Goal: Find specific page/section: Find specific page/section

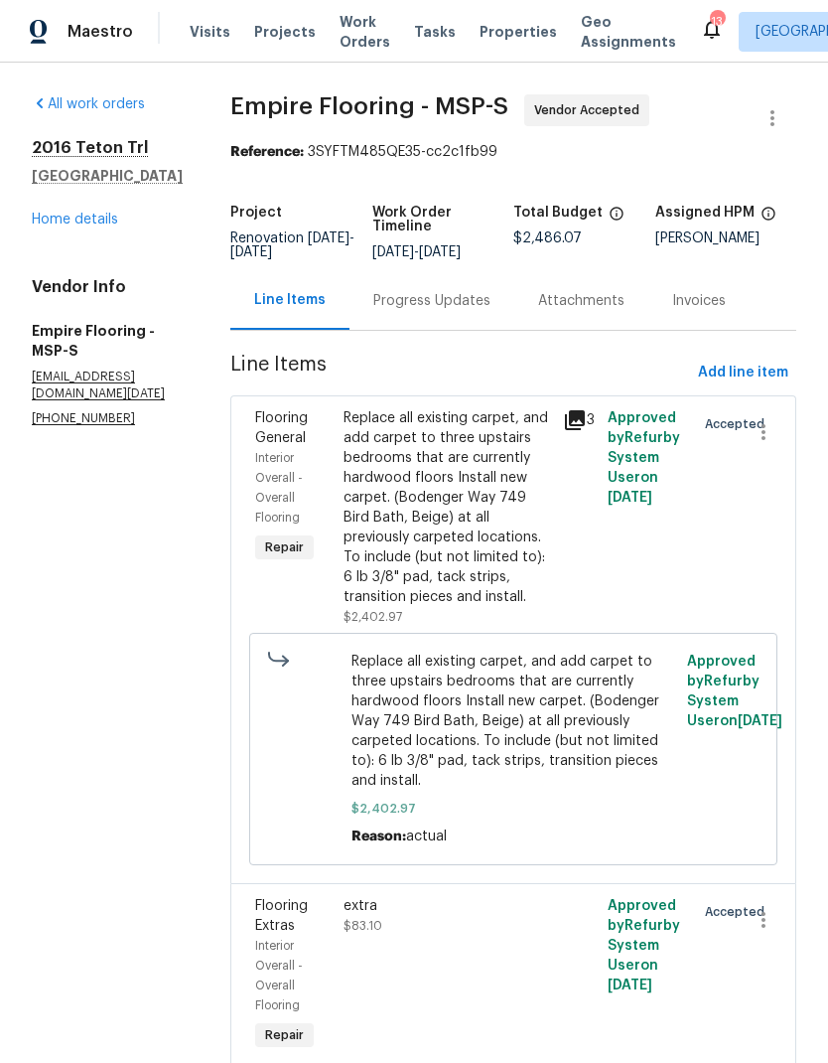
click at [208, 33] on span "Visits" at bounding box center [210, 32] width 41 height 20
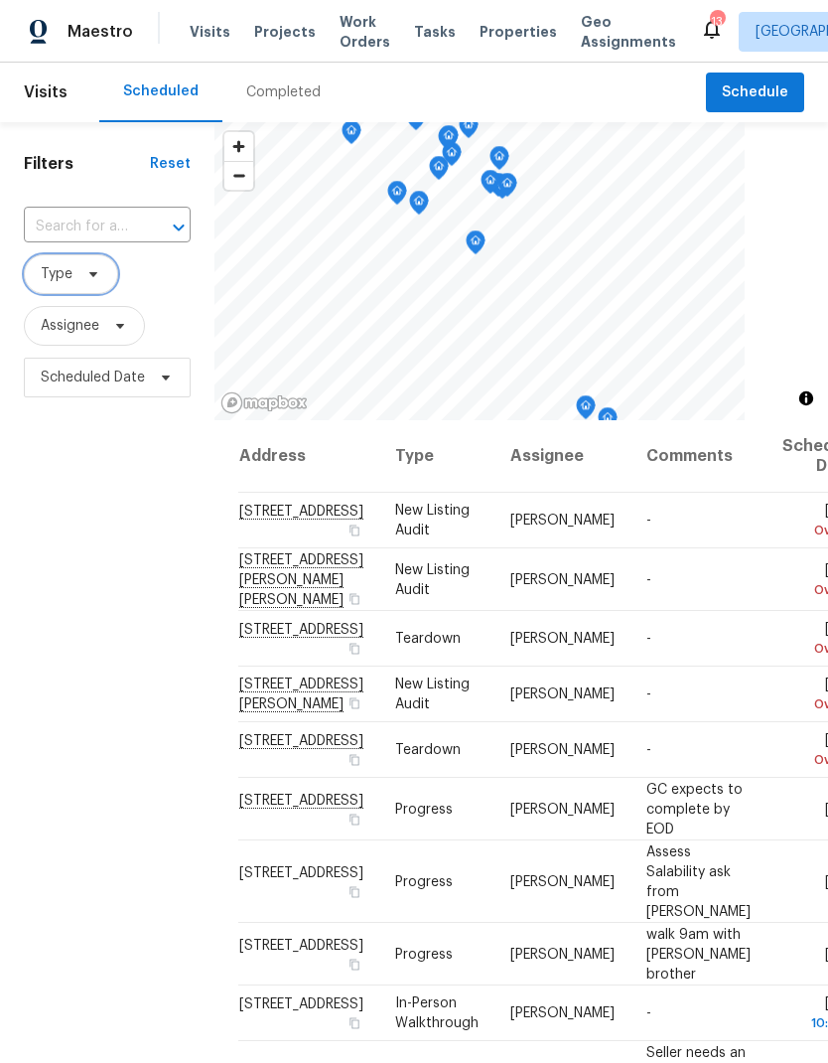
click at [76, 276] on span "Type" at bounding box center [71, 274] width 94 height 40
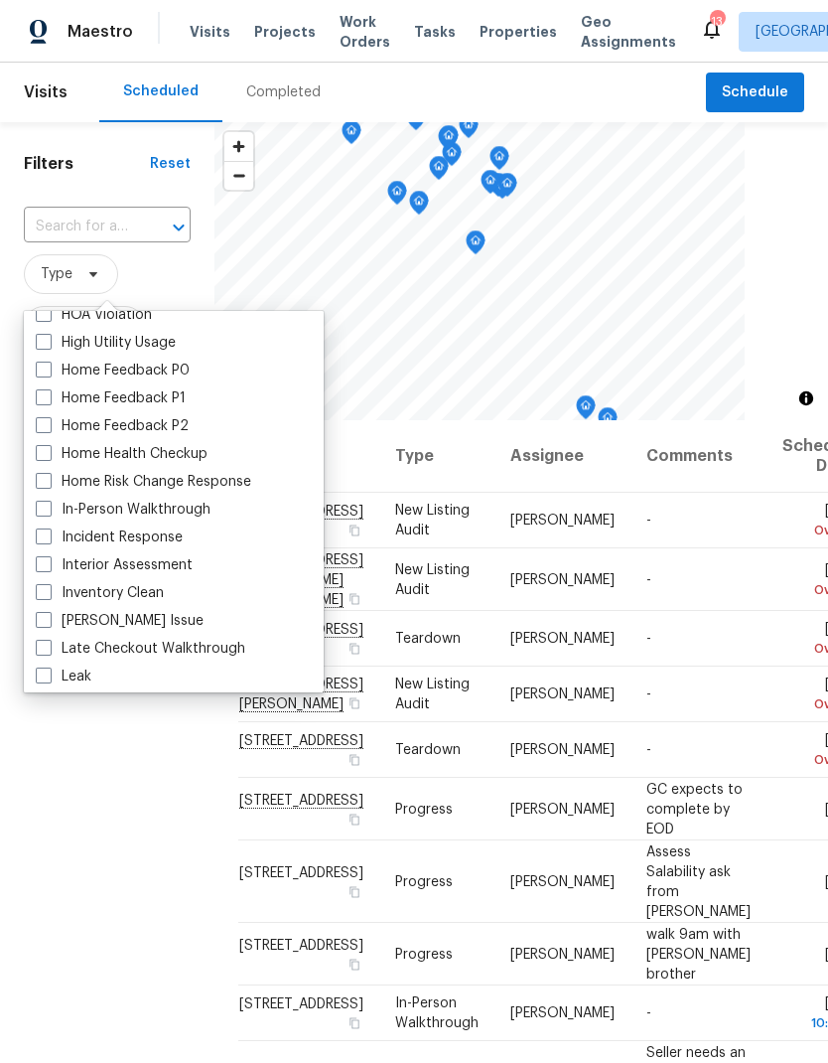
scroll to position [600, 0]
click at [43, 514] on span at bounding box center [44, 507] width 16 height 16
click at [43, 511] on input "In-Person Walkthrough" at bounding box center [42, 504] width 13 height 13
checkbox input "true"
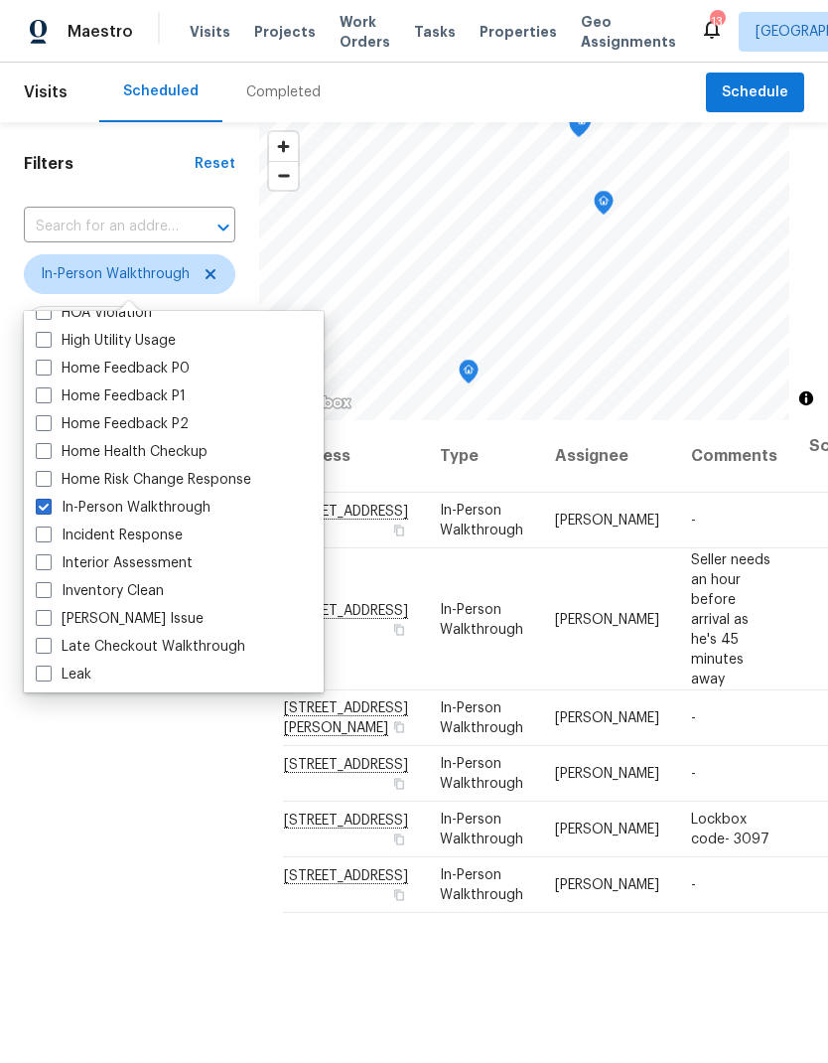
click at [183, 908] on div "Filters Reset ​ In-Person Walkthrough Assignee Scheduled Date" at bounding box center [129, 696] width 259 height 1148
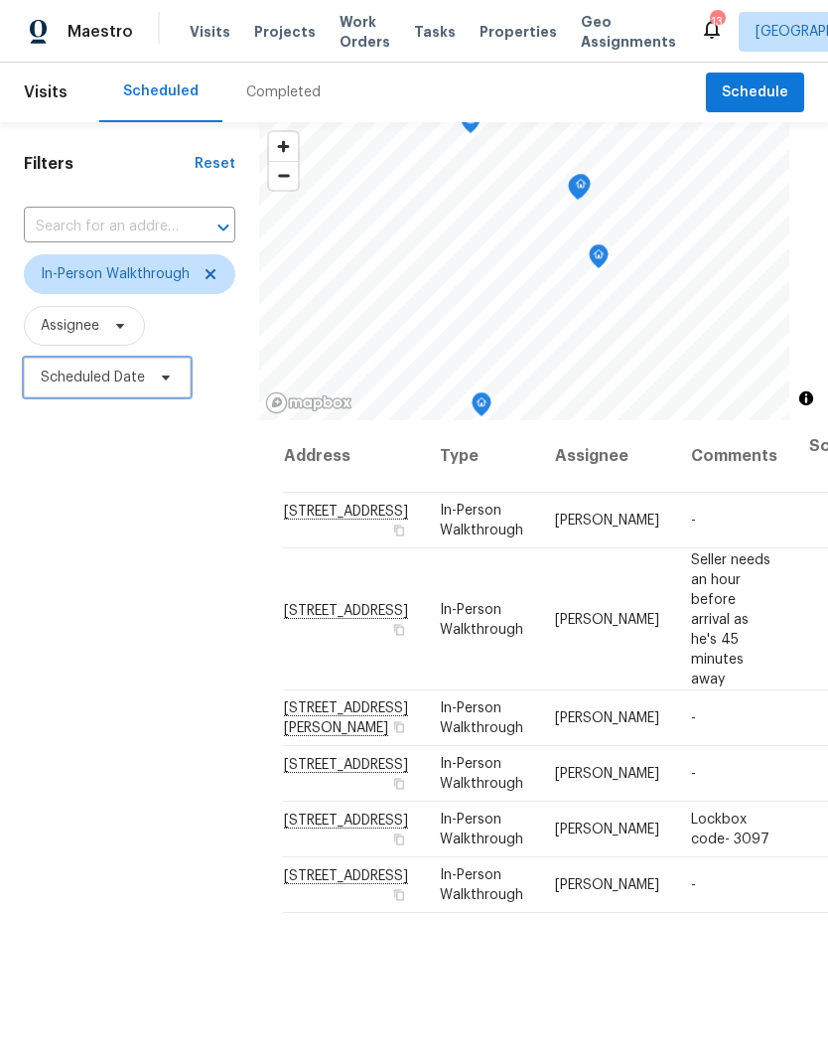
click at [152, 373] on span at bounding box center [163, 377] width 22 height 16
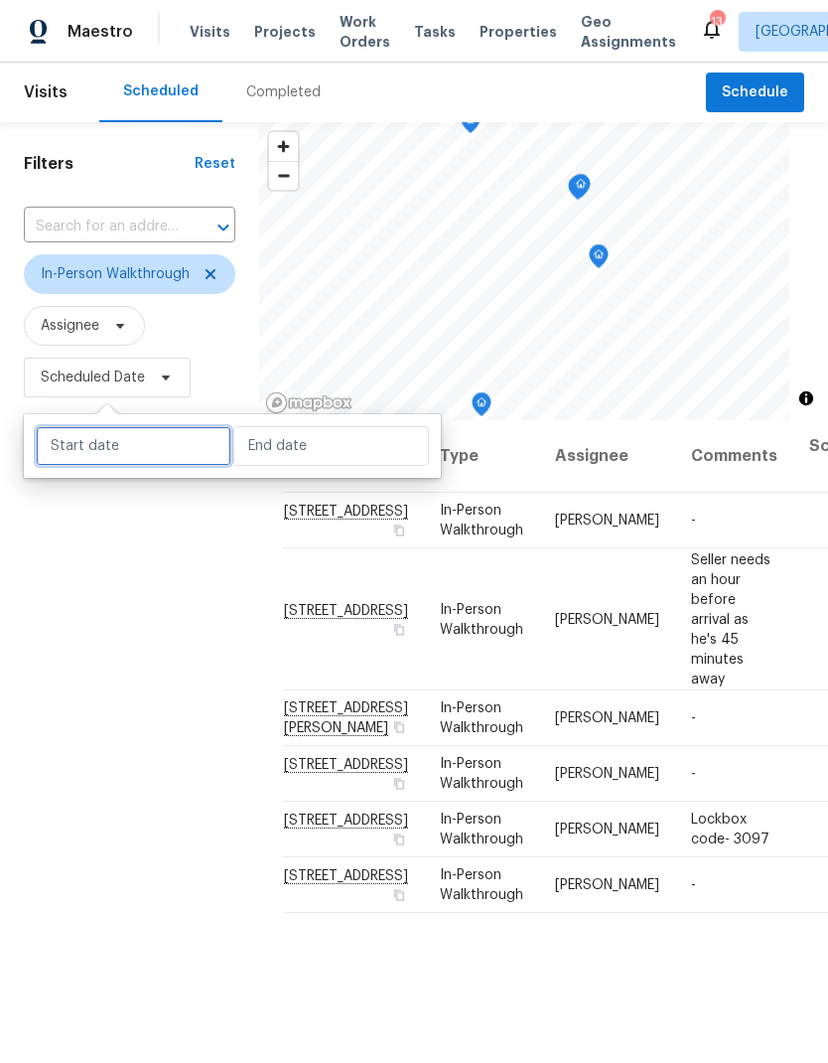
click at [149, 458] on input "text" at bounding box center [134, 446] width 196 height 40
select select "7"
select select "2025"
select select "8"
select select "2025"
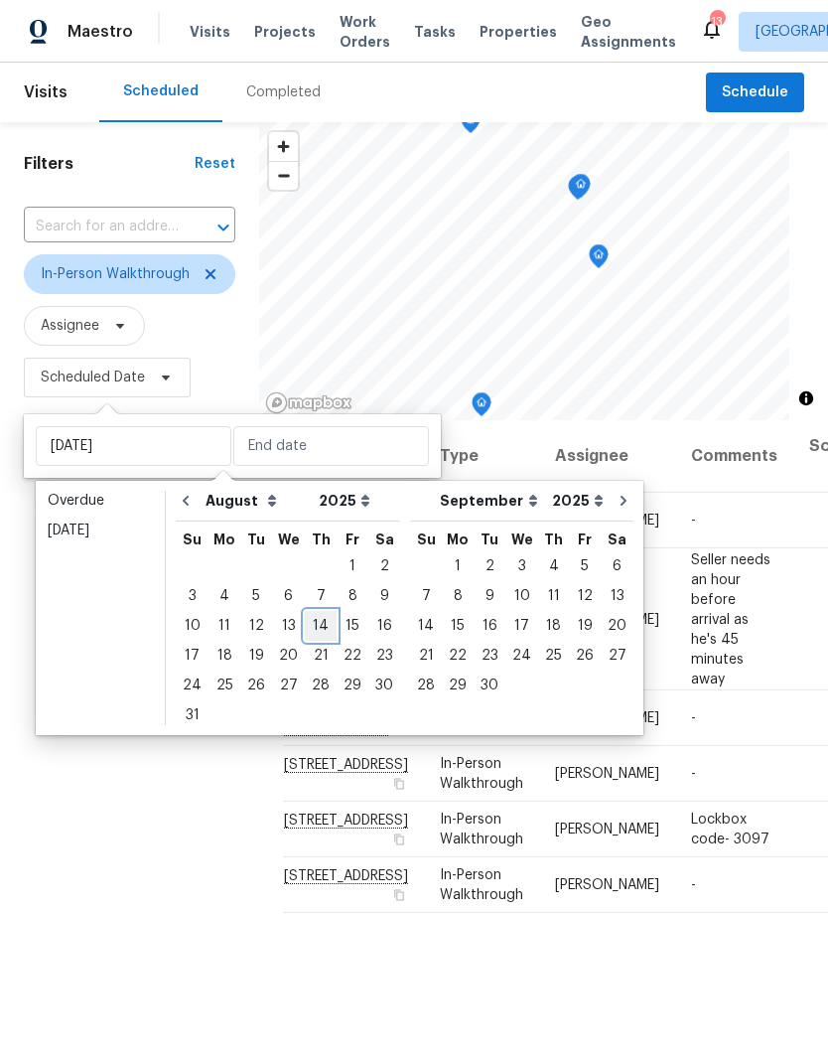
click at [315, 627] on div "14" at bounding box center [321, 626] width 32 height 28
type input "[DATE]"
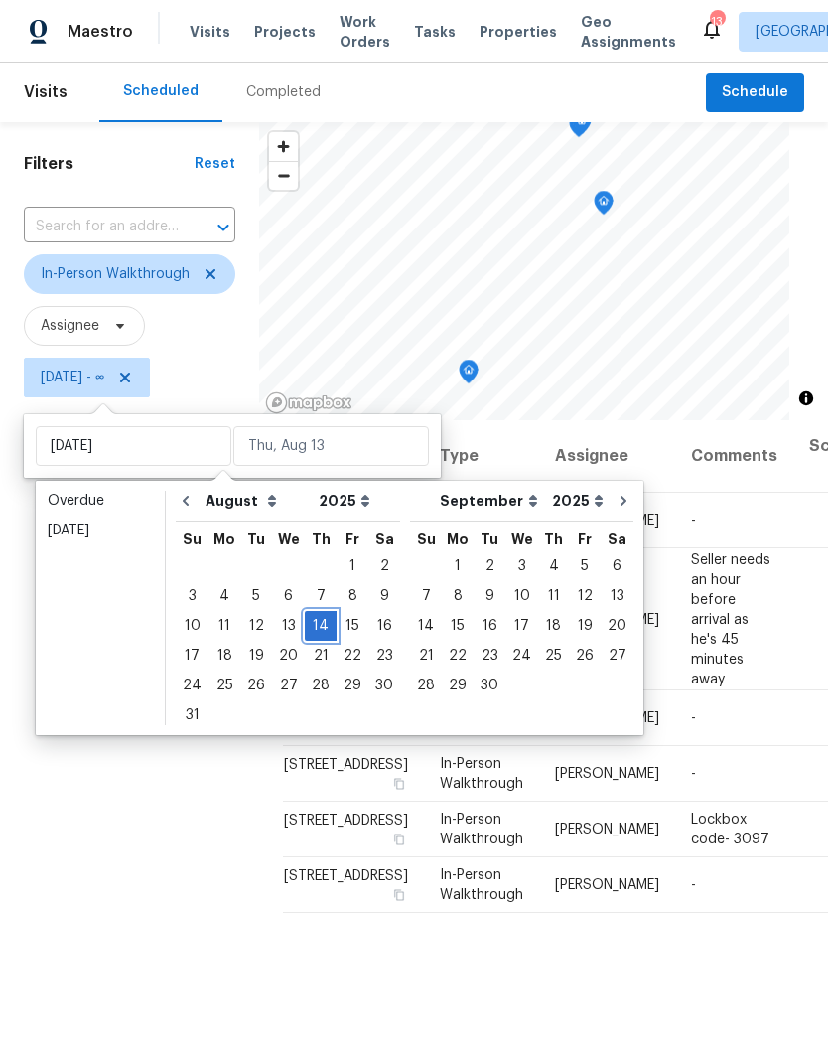
click at [314, 622] on div "14" at bounding box center [321, 626] width 32 height 28
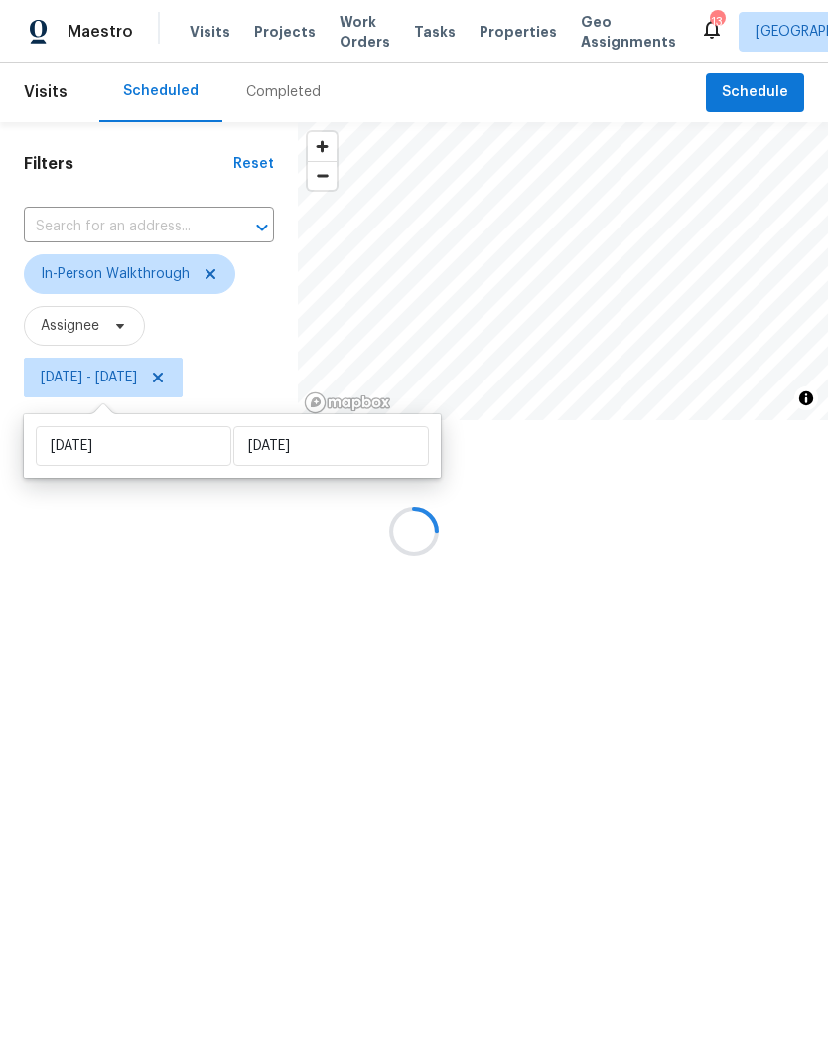
type input "[DATE]"
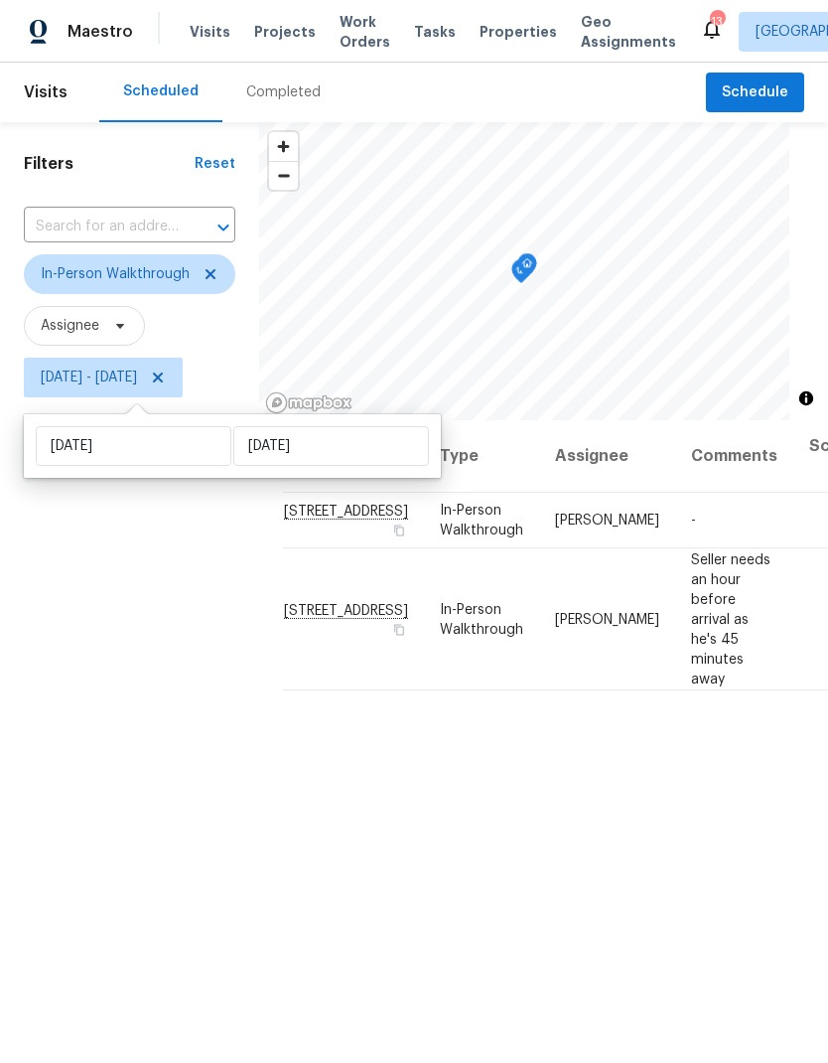
click at [189, 772] on div "Filters Reset ​ In-Person Walkthrough Assignee [DATE] - [DATE]" at bounding box center [129, 696] width 259 height 1148
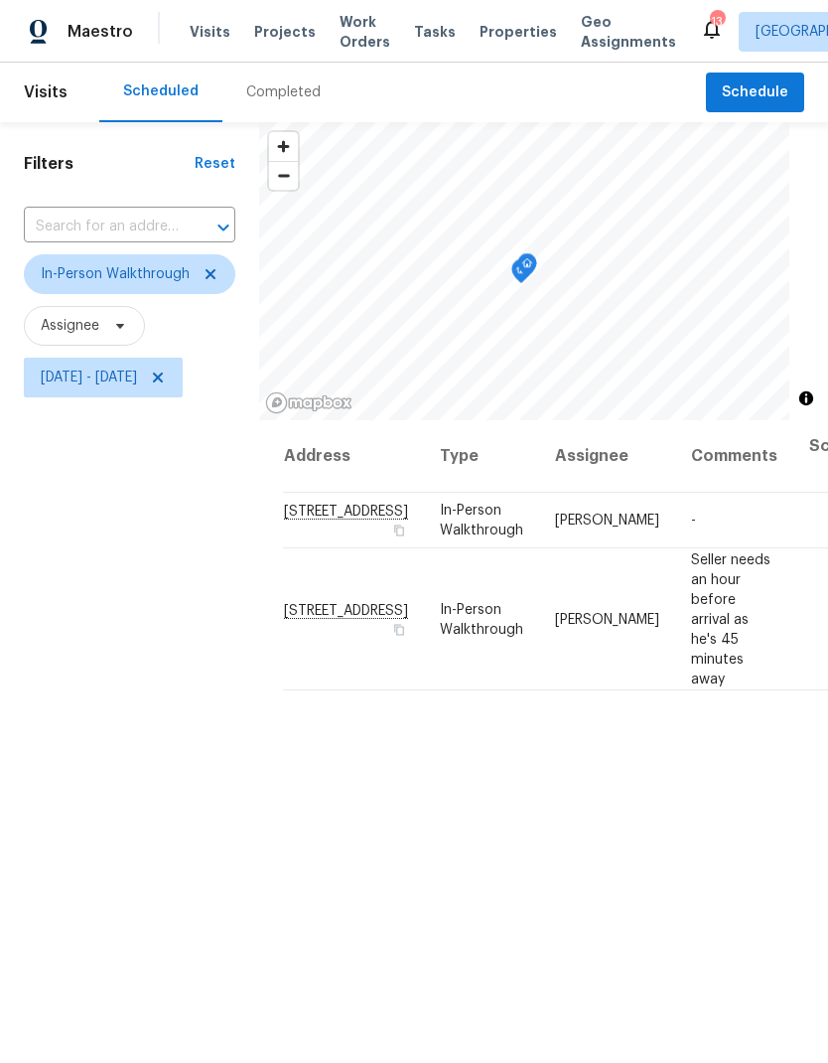
click at [298, 173] on span "Zoom out" at bounding box center [283, 176] width 29 height 28
click at [137, 384] on span "[DATE] - [DATE]" at bounding box center [89, 378] width 96 height 20
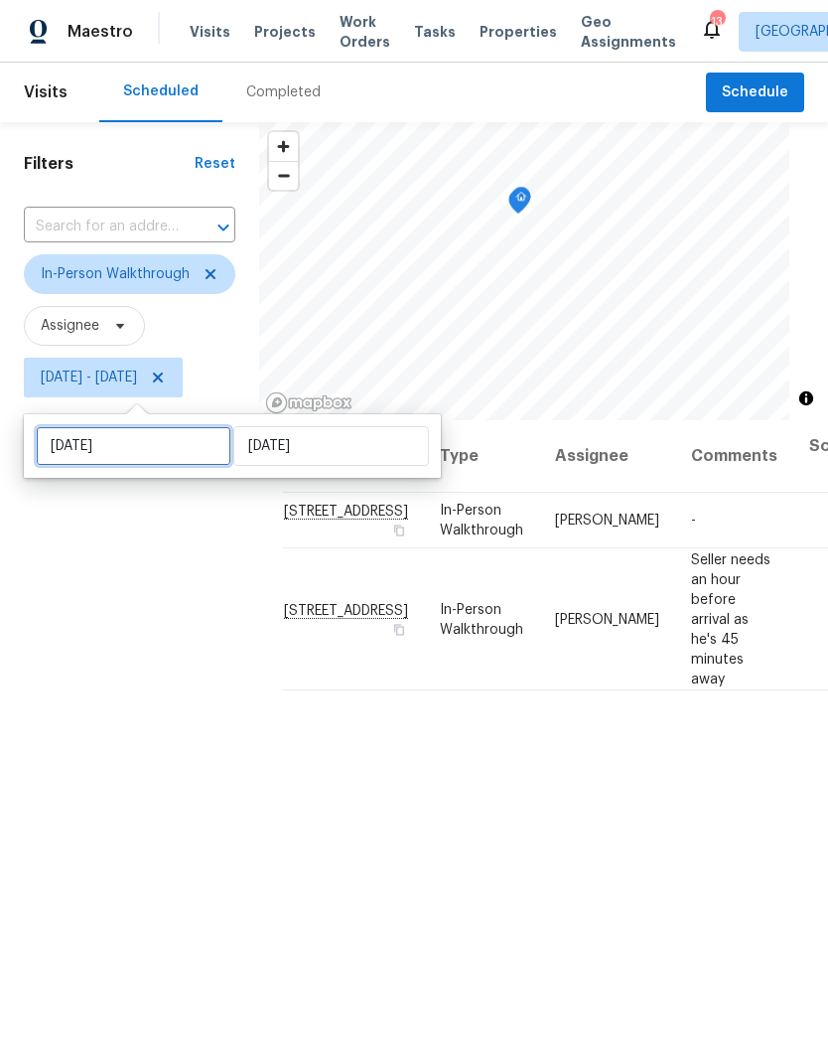
click at [167, 452] on input "[DATE]" at bounding box center [134, 446] width 196 height 40
select select "7"
select select "2025"
select select "8"
select select "2025"
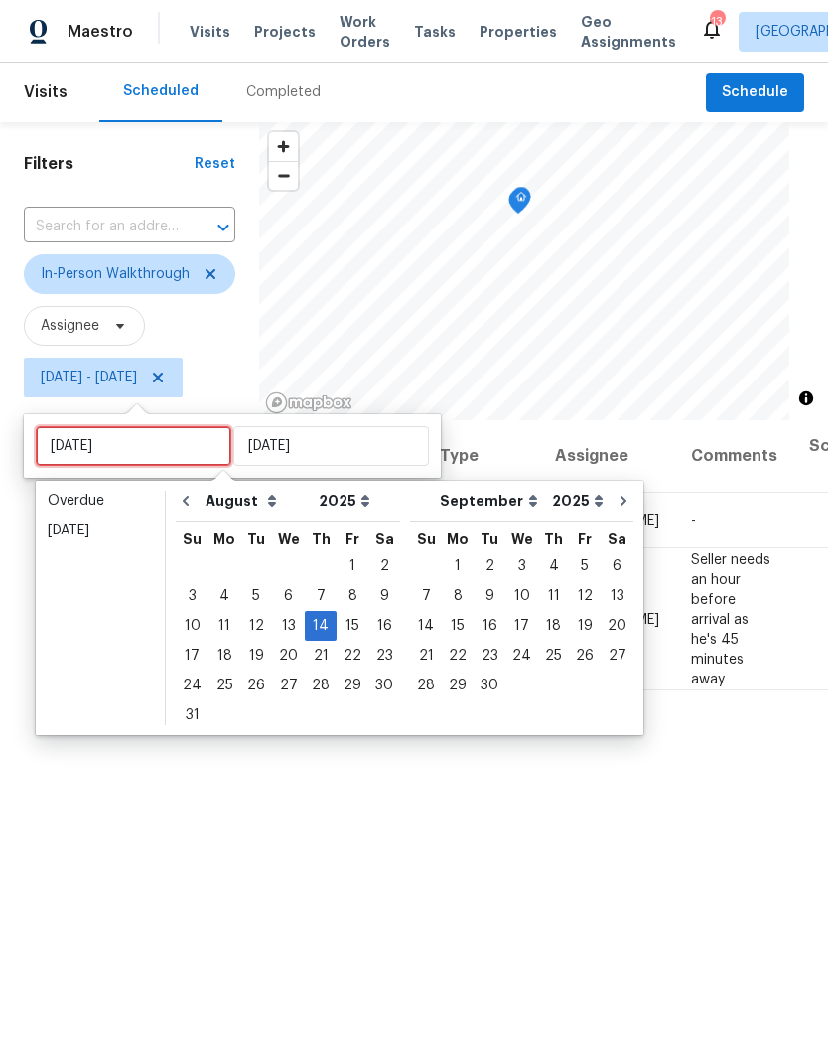
type input "[DATE]"
click at [342, 624] on div "15" at bounding box center [353, 626] width 32 height 28
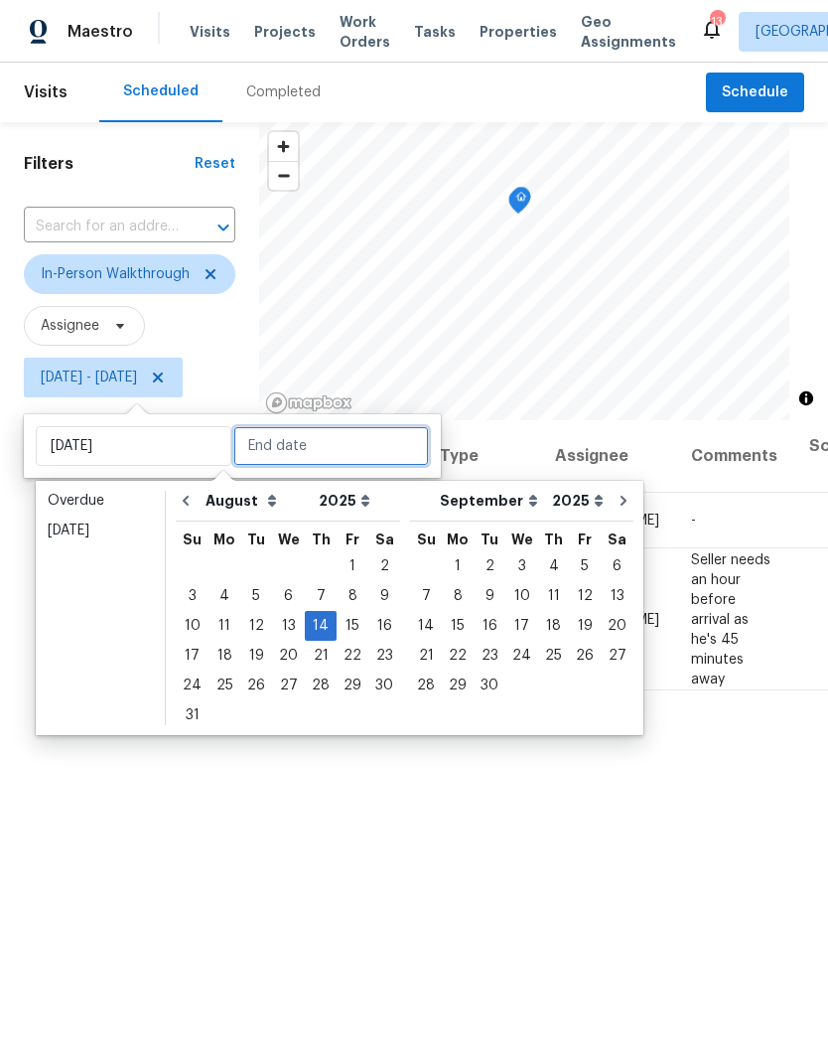
type input "[DATE]"
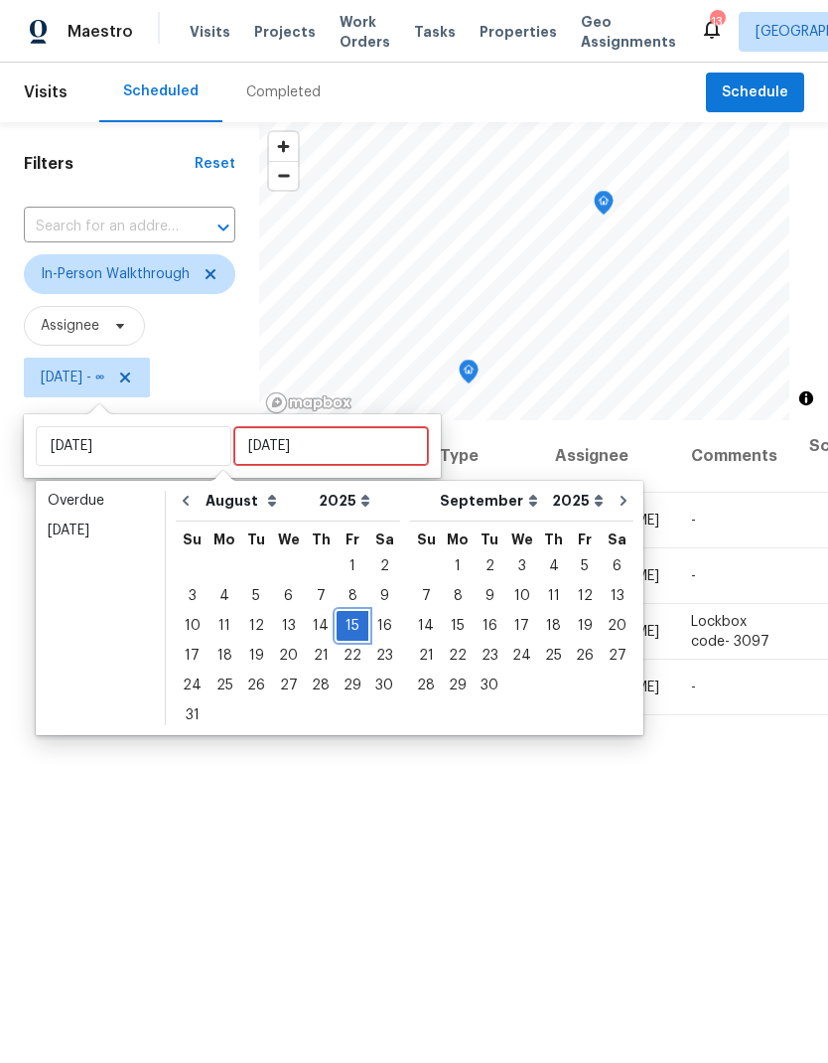
click at [351, 621] on div "15" at bounding box center [353, 626] width 32 height 28
type input "[DATE]"
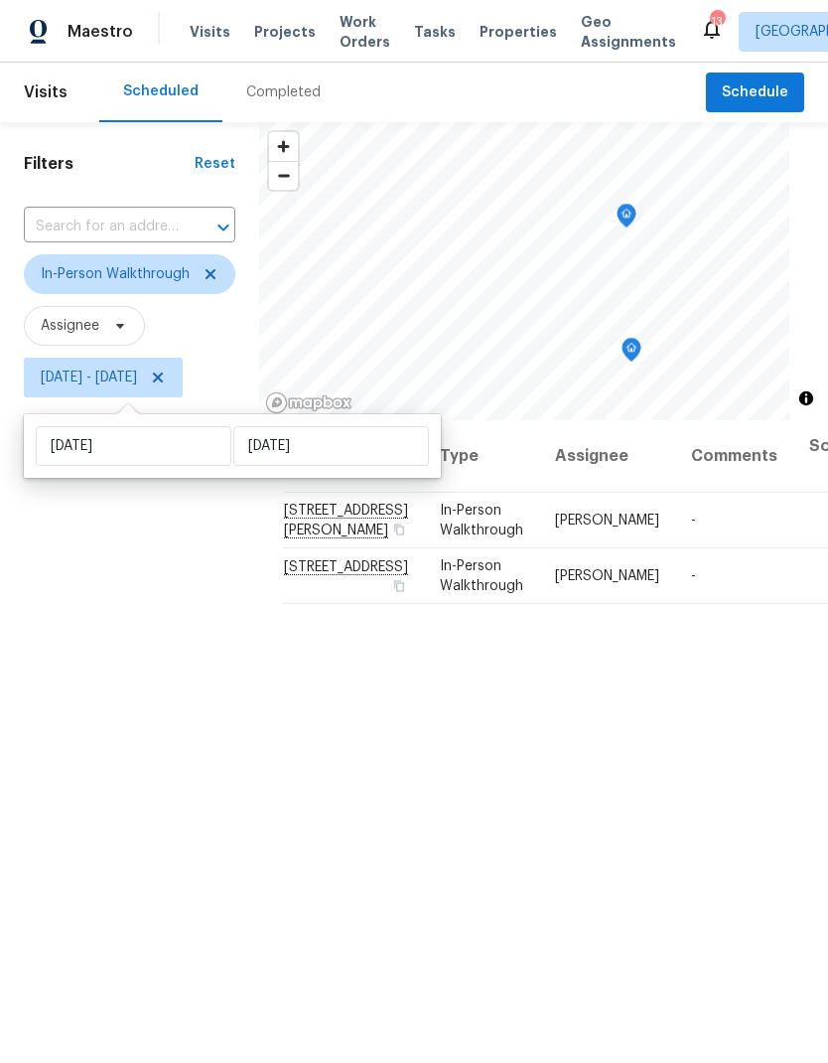
click at [118, 703] on div "Filters Reset ​ In-Person Walkthrough Assignee [DATE] - [DATE]" at bounding box center [129, 696] width 259 height 1148
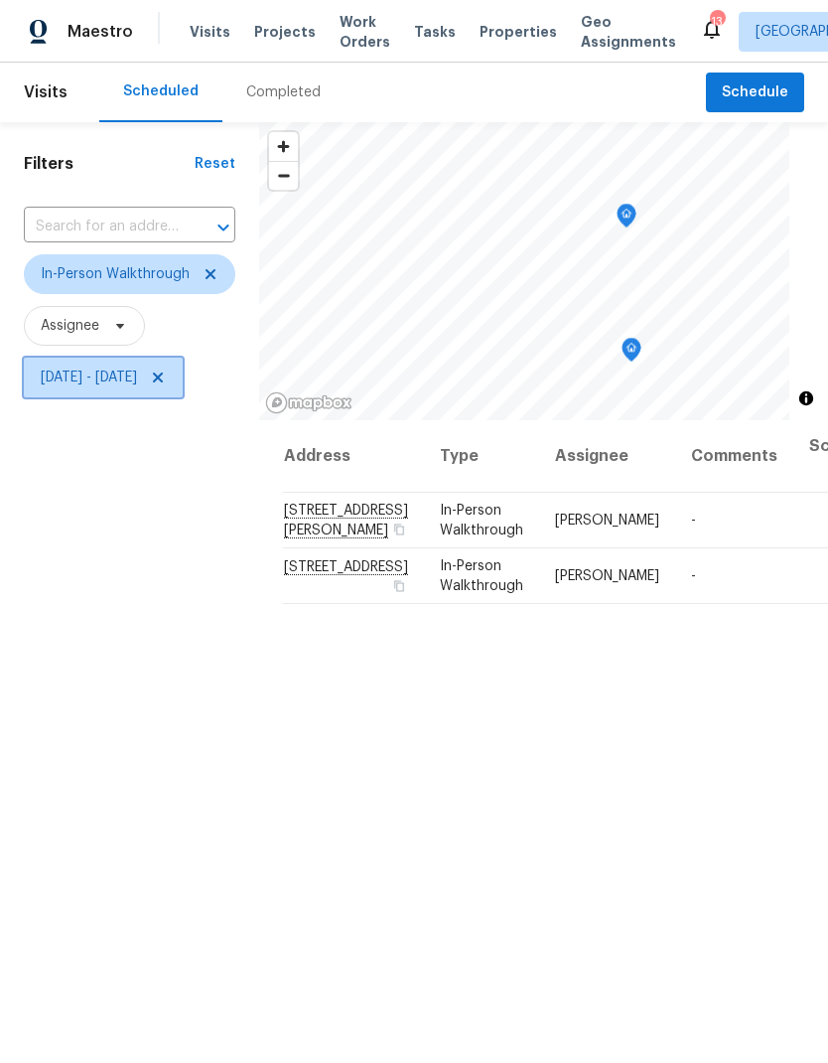
click at [157, 396] on span "[DATE] - [DATE]" at bounding box center [103, 378] width 159 height 40
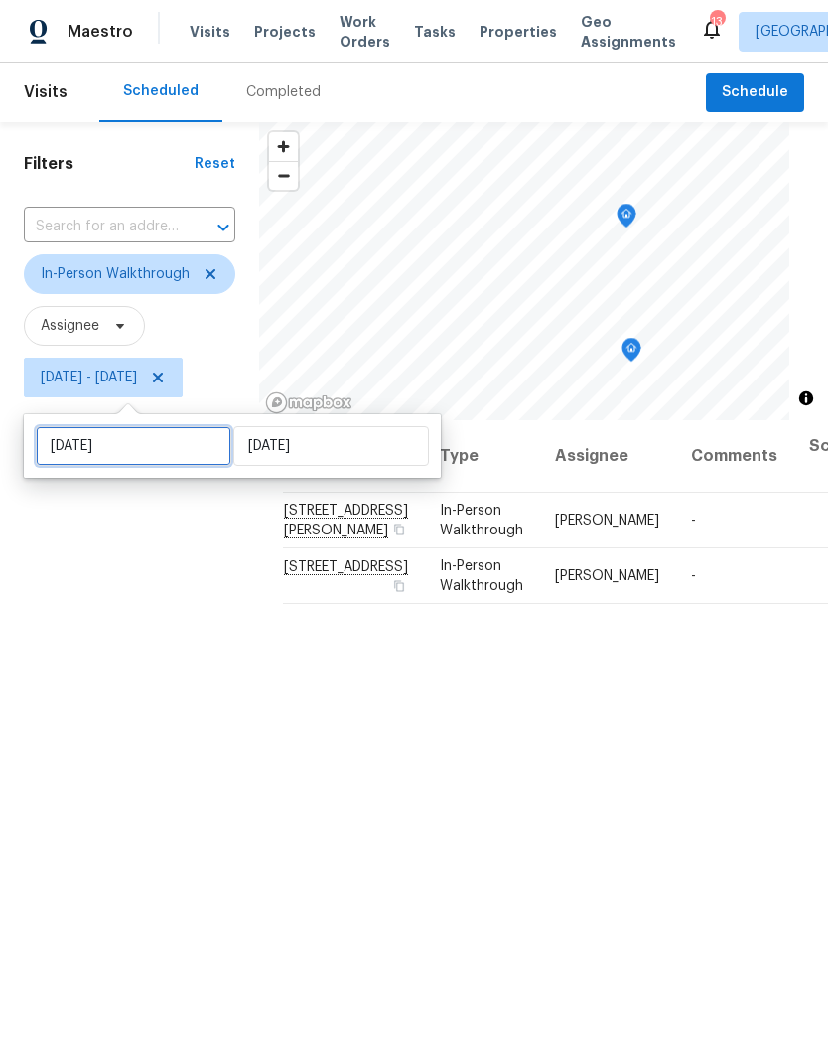
click at [158, 448] on input "[DATE]" at bounding box center [134, 446] width 196 height 40
select select "7"
select select "2025"
select select "8"
select select "2025"
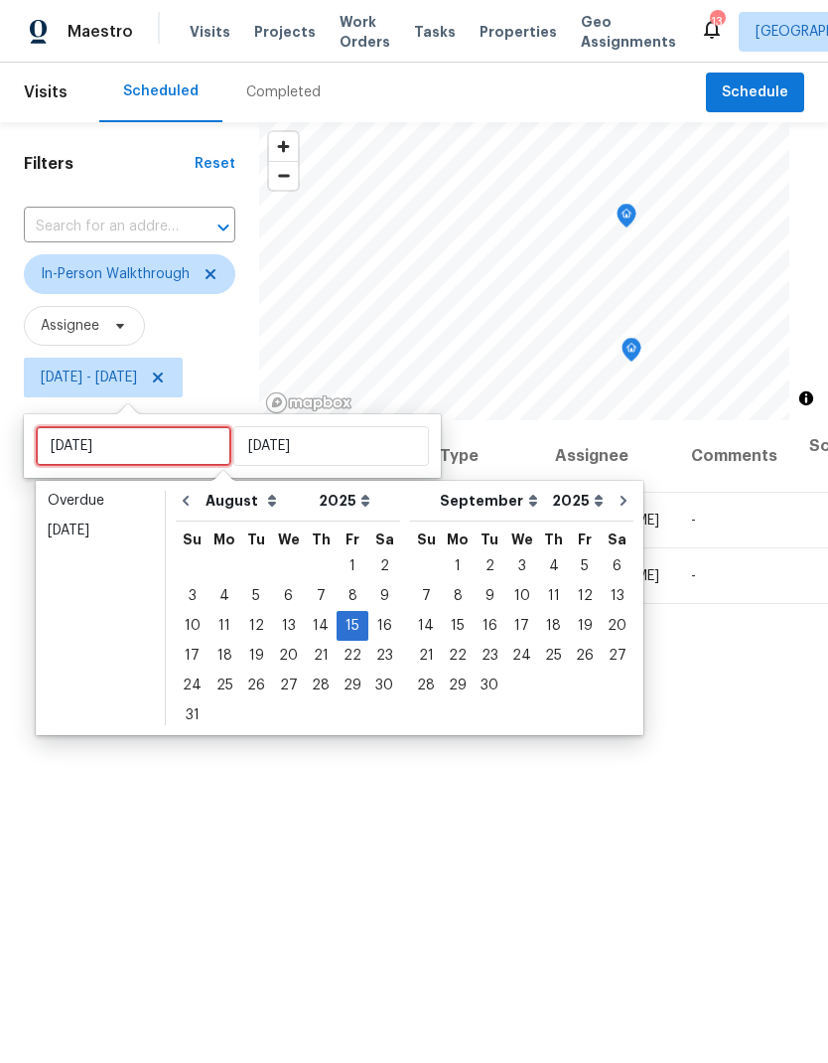
type input "[DATE]"
click at [226, 653] on div "18" at bounding box center [225, 656] width 32 height 28
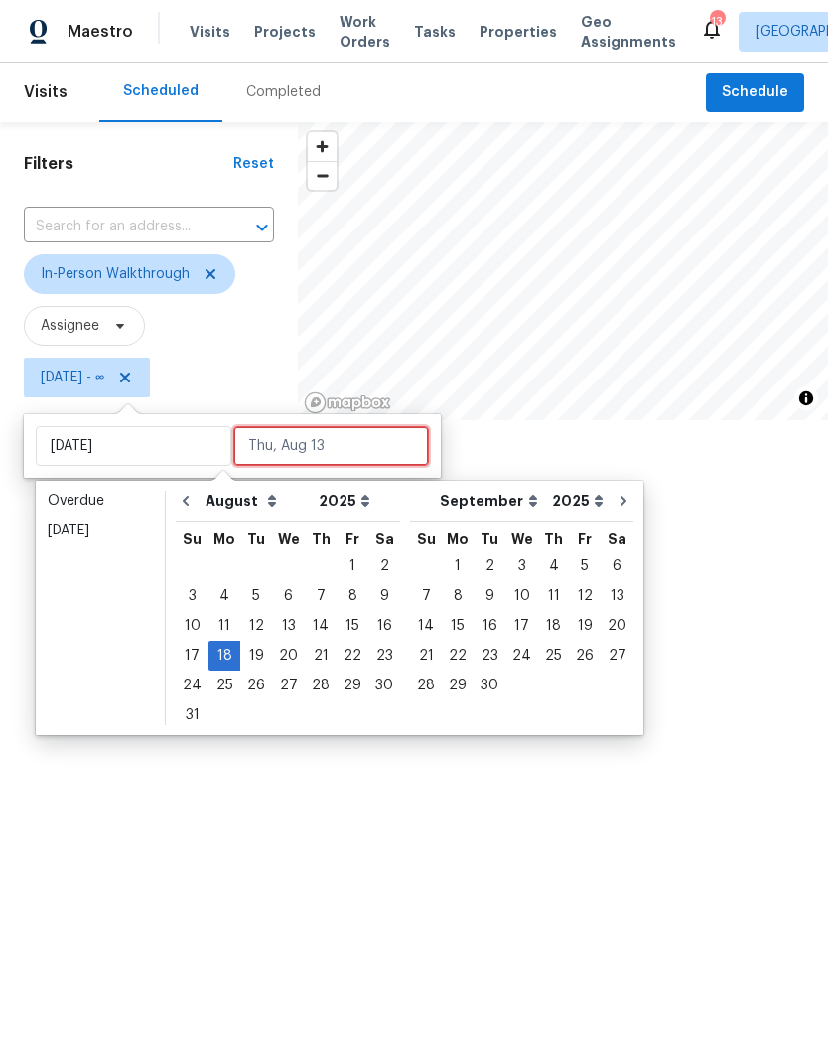
type input "[DATE]"
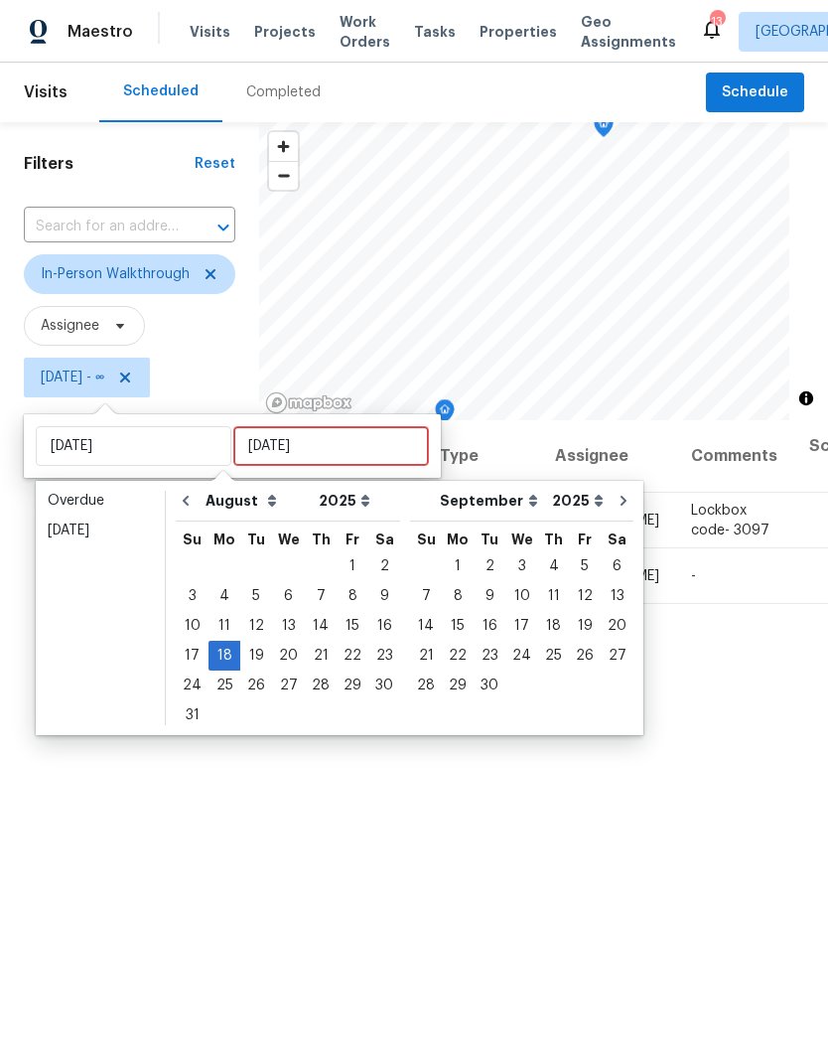
click at [223, 647] on div "18" at bounding box center [225, 656] width 32 height 28
type input "[DATE]"
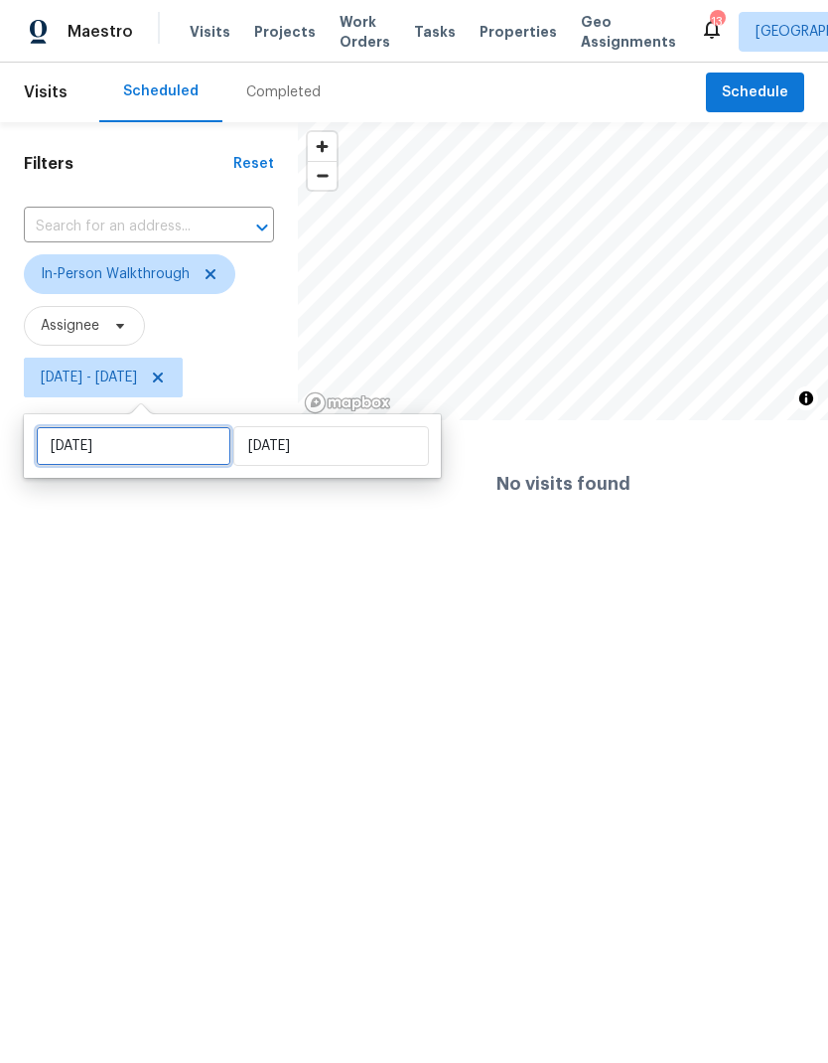
click at [156, 452] on input "[DATE]" at bounding box center [134, 446] width 196 height 40
select select "7"
select select "2025"
select select "8"
select select "2025"
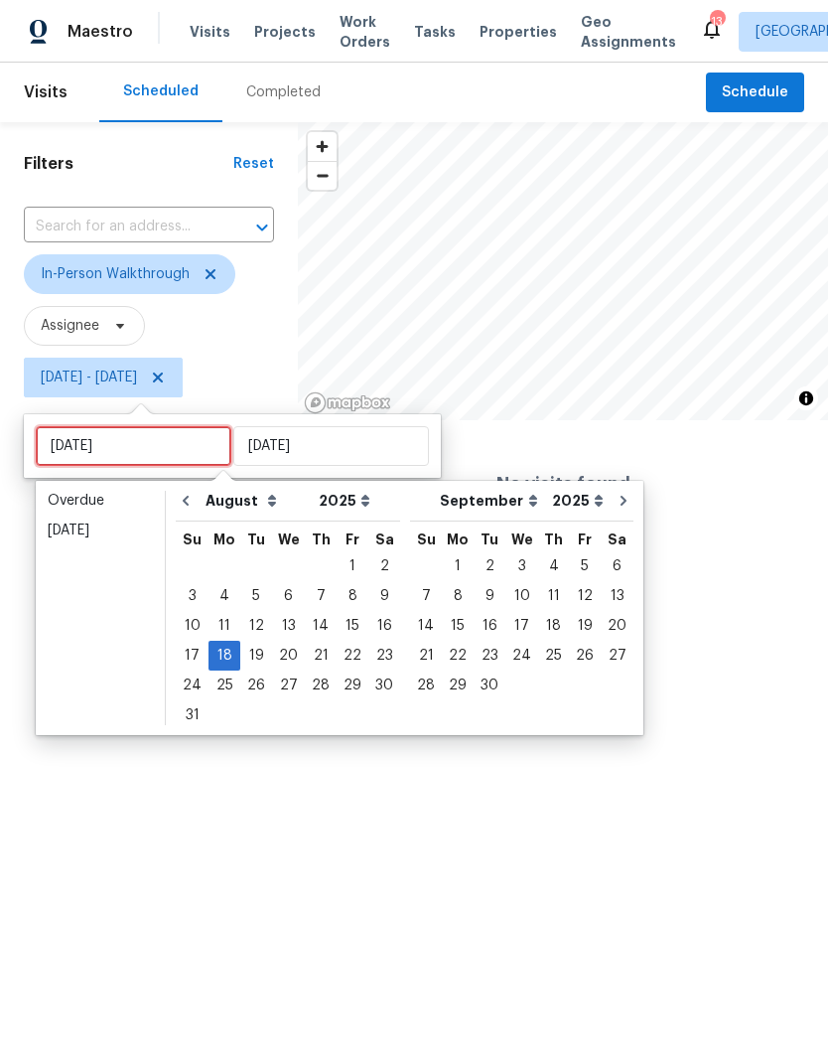
type input "[DATE]"
click at [254, 649] on div "19" at bounding box center [256, 656] width 32 height 28
type input "[DATE]"
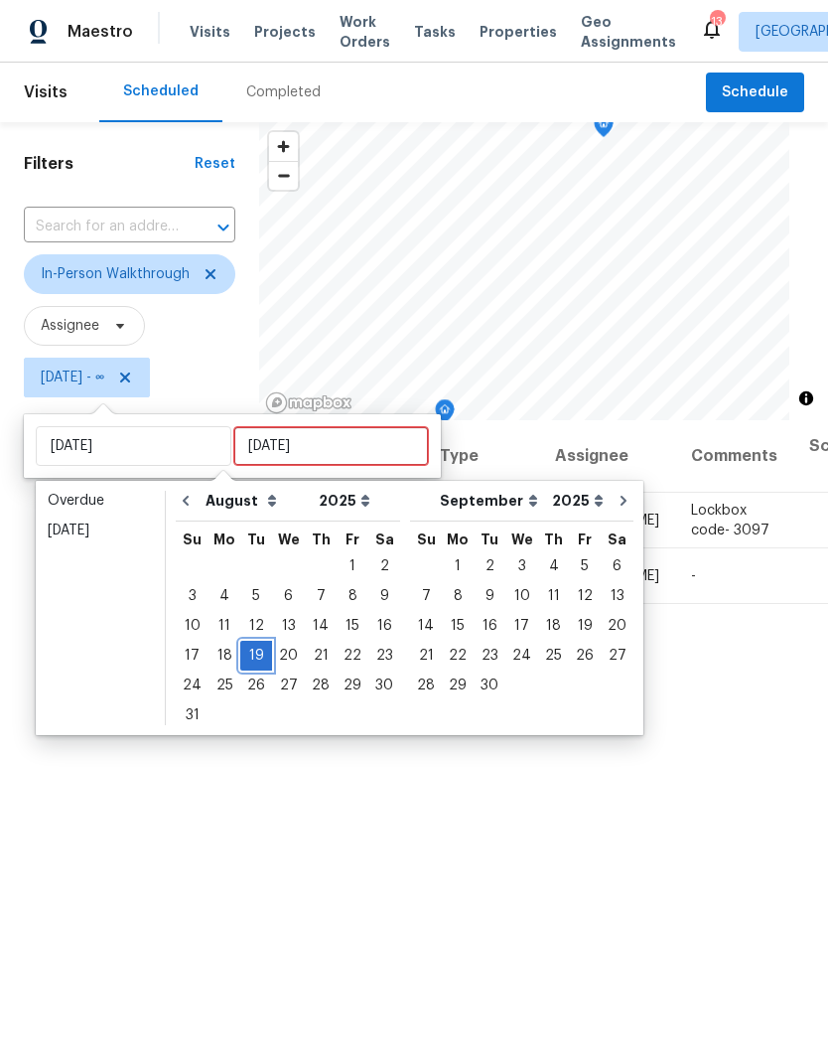
click at [256, 648] on div "19" at bounding box center [256, 656] width 32 height 28
type input "[DATE]"
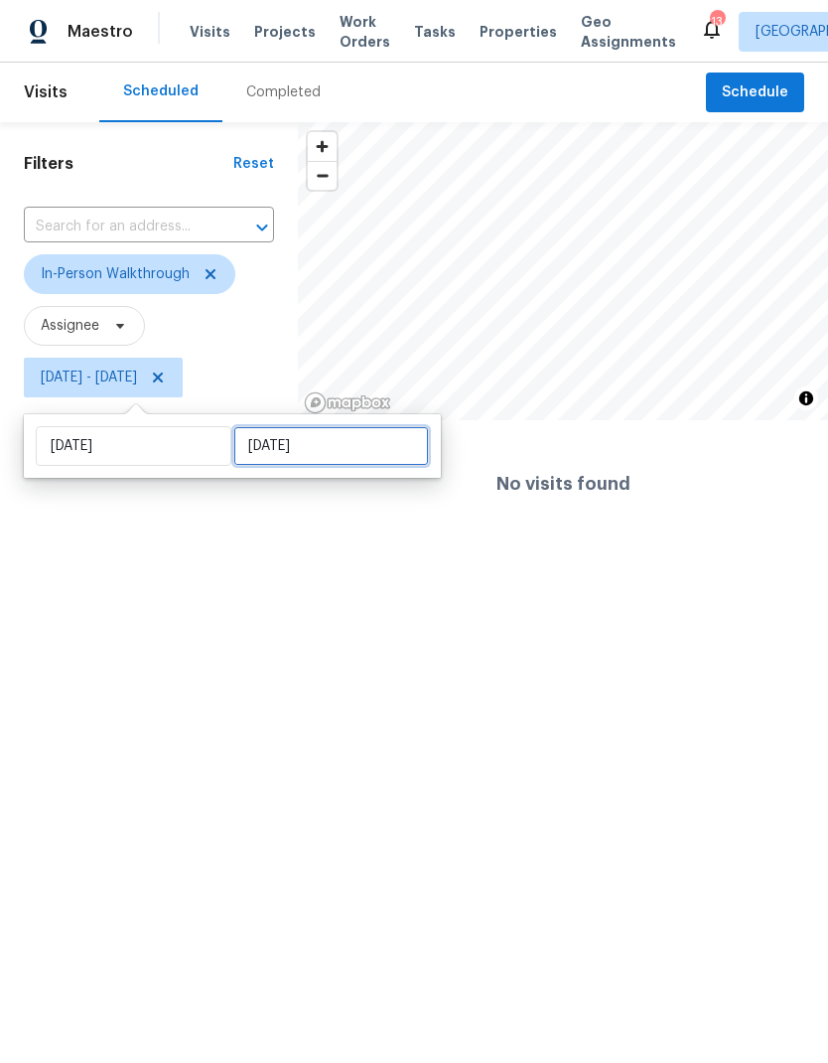
click at [322, 443] on input "[DATE]" at bounding box center [331, 446] width 196 height 40
select select "7"
select select "2025"
select select "8"
select select "2025"
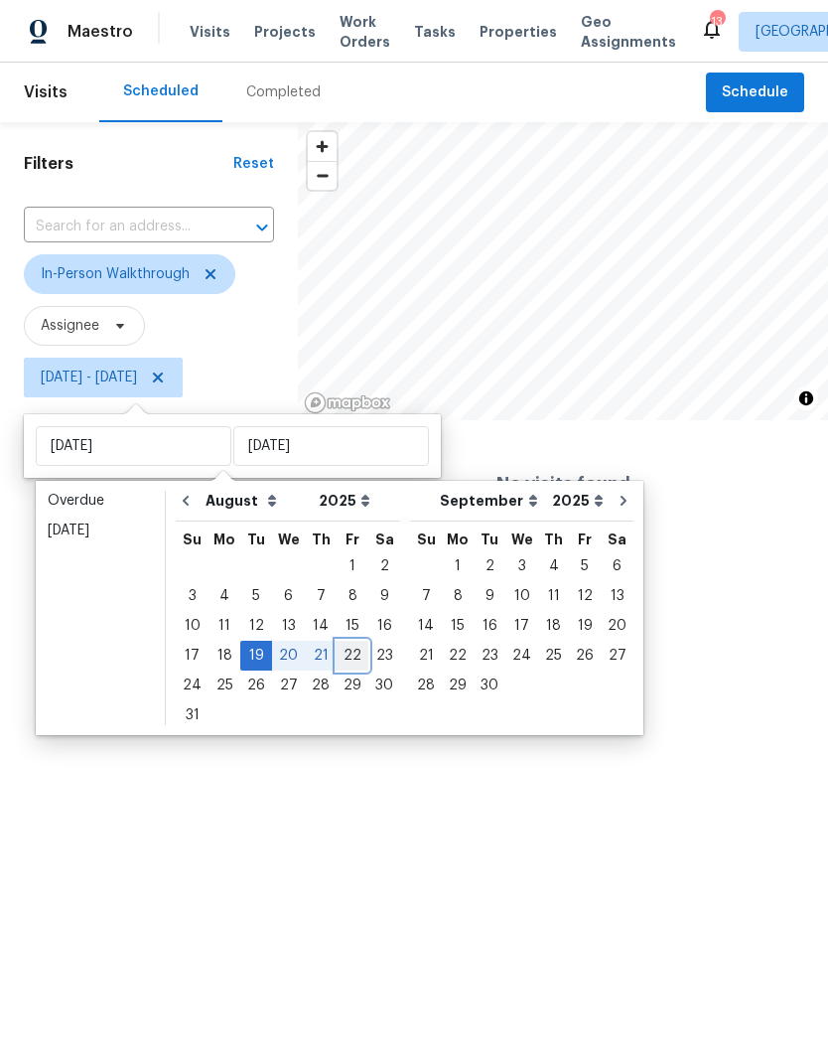
click at [347, 652] on div "22" at bounding box center [353, 656] width 32 height 28
type input "[DATE]"
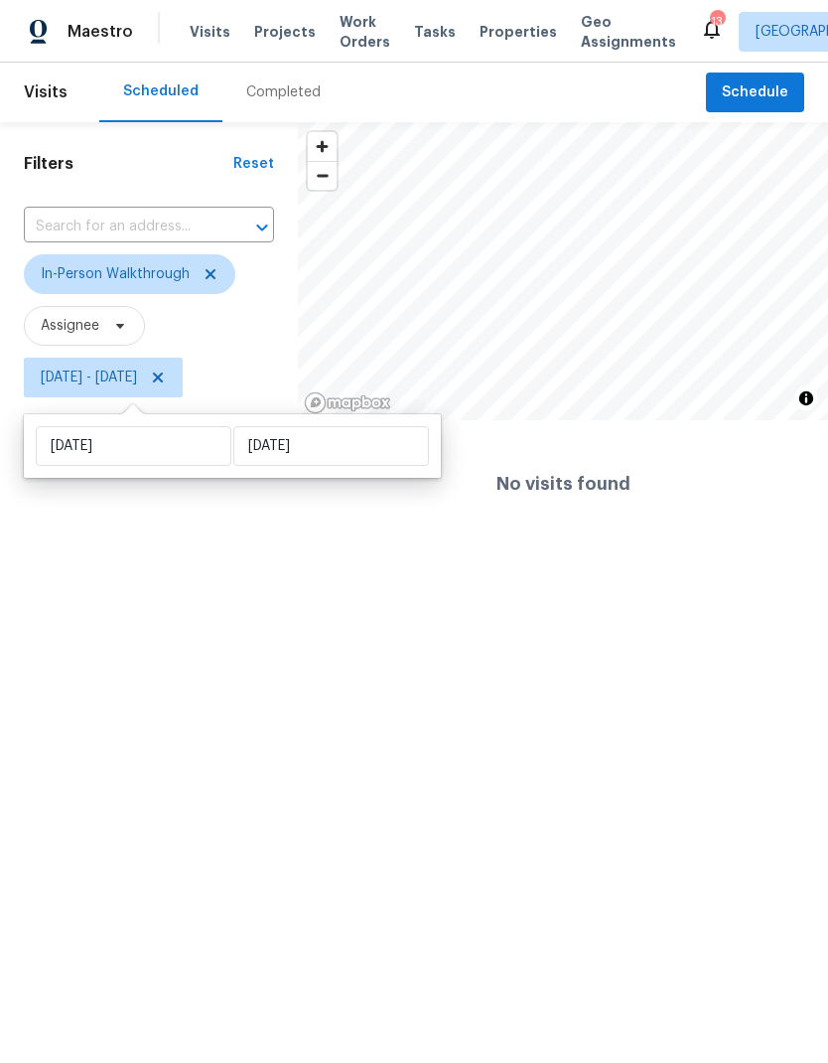
click at [123, 547] on html "Maestro Visits Projects Work Orders Tasks Properties Geo Assignments 13 [GEOGRA…" at bounding box center [414, 273] width 828 height 547
